Goal: Navigation & Orientation: Understand site structure

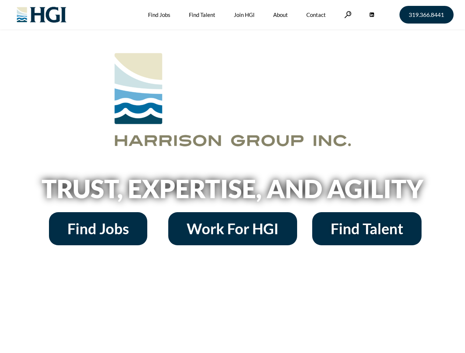
click at [232, 177] on h2 "Trust, Expertise, and Agility" at bounding box center [233, 188] width 420 height 25
click at [347, 14] on link at bounding box center [347, 14] width 7 height 7
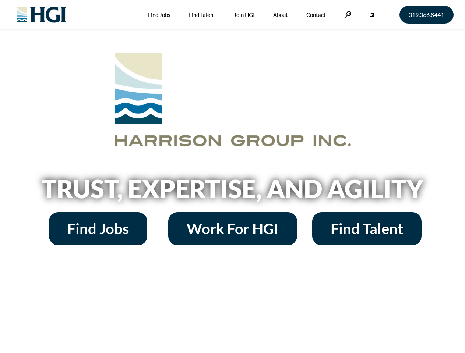
click at [232, 177] on h2 "Trust, Expertise, and Agility" at bounding box center [233, 188] width 420 height 25
click at [347, 14] on link at bounding box center [347, 14] width 7 height 7
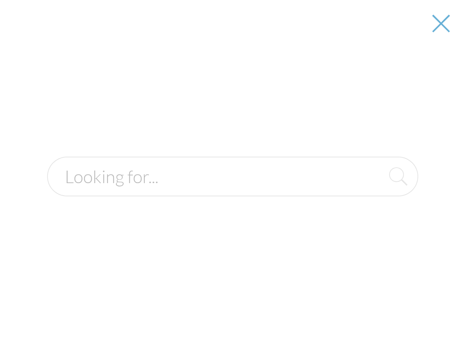
click at [232, 191] on h2 "Trust, Expertise, and Agility" at bounding box center [233, 188] width 420 height 25
